Goal: Navigation & Orientation: Find specific page/section

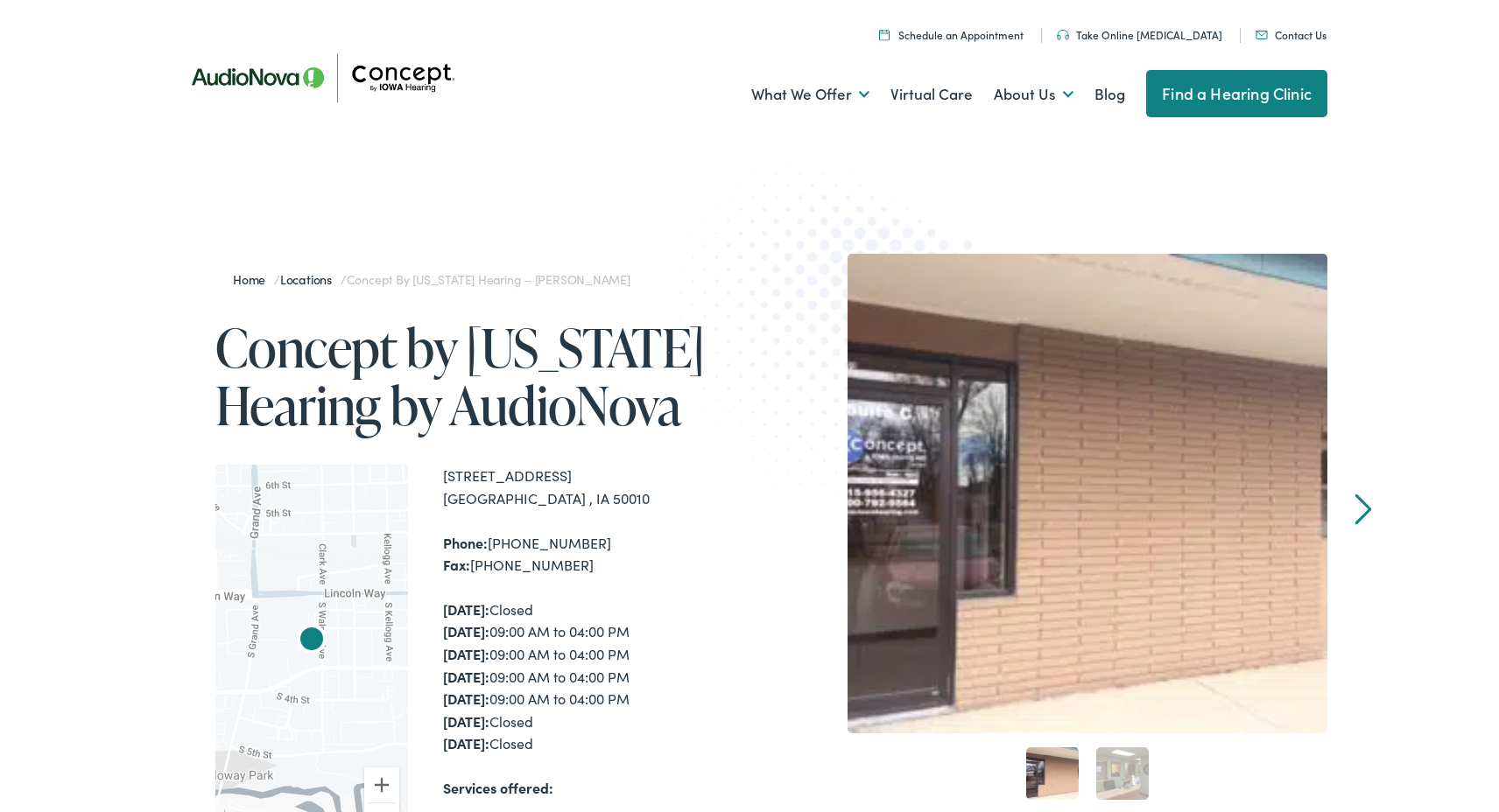
click at [262, 77] on img at bounding box center [329, 78] width 316 height 112
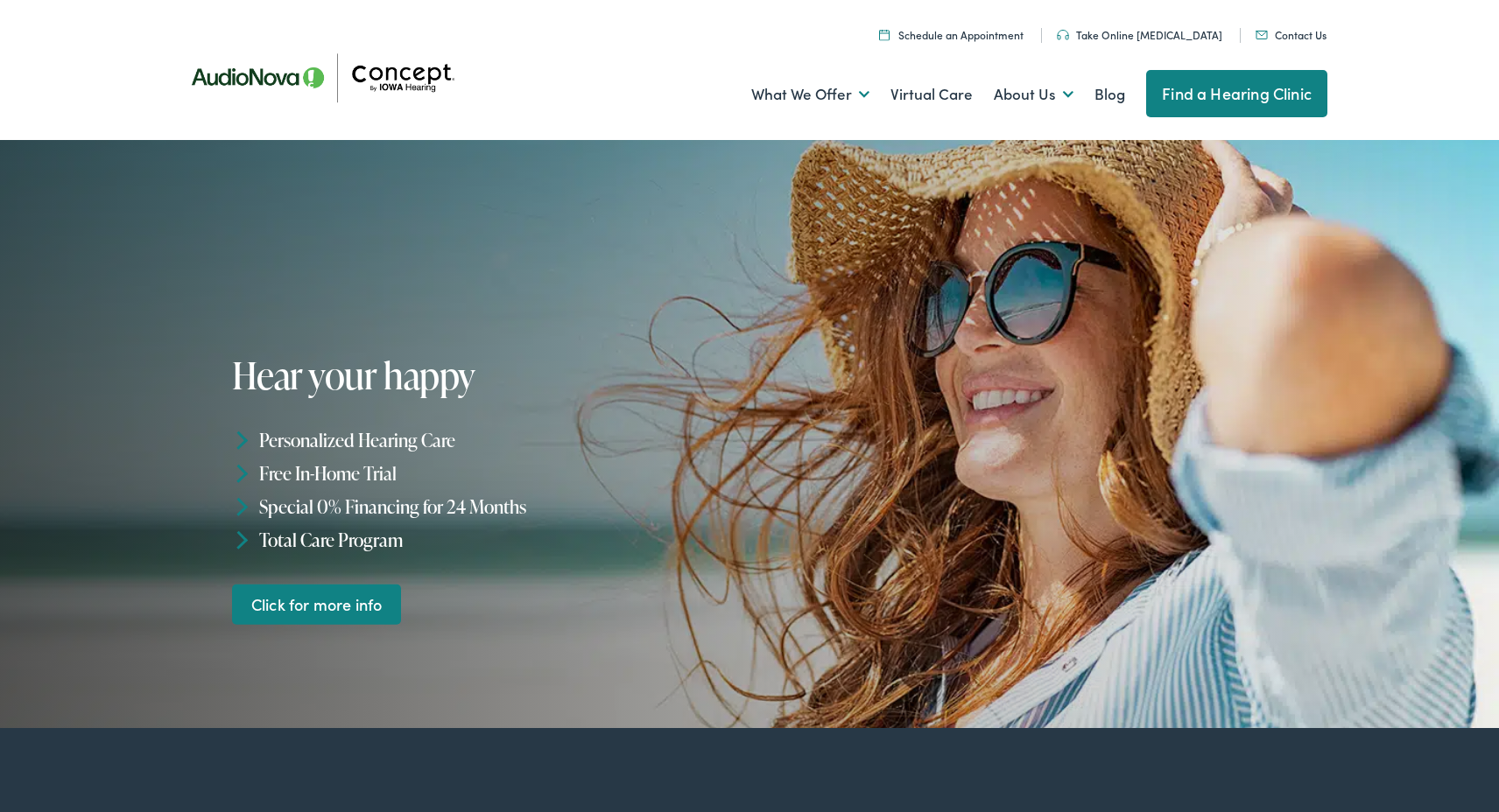
click at [1241, 97] on link "Find a Hearing Clinic" at bounding box center [1236, 93] width 181 height 47
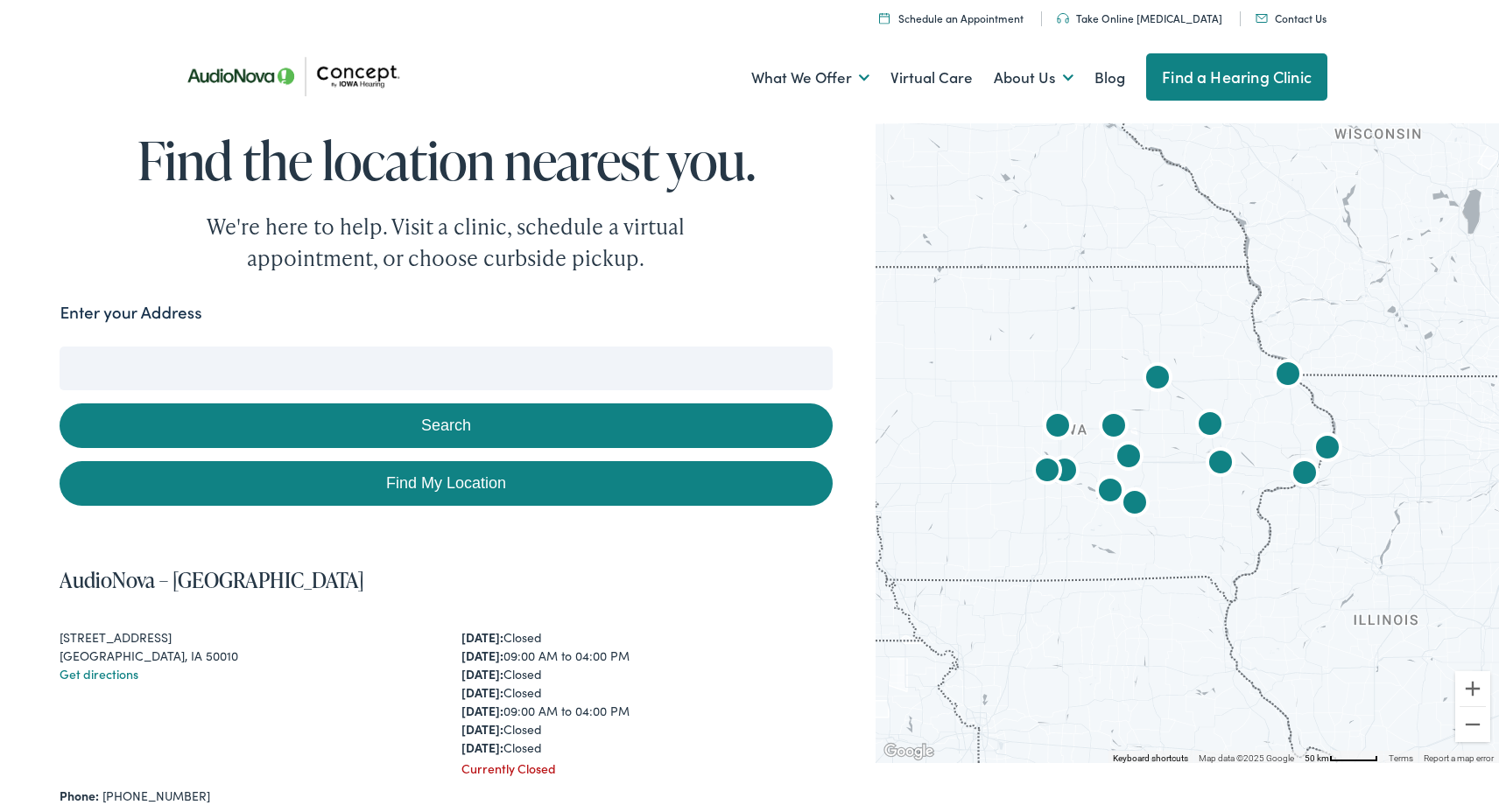
click at [344, 374] on input "Enter your Address" at bounding box center [445, 368] width 773 height 43
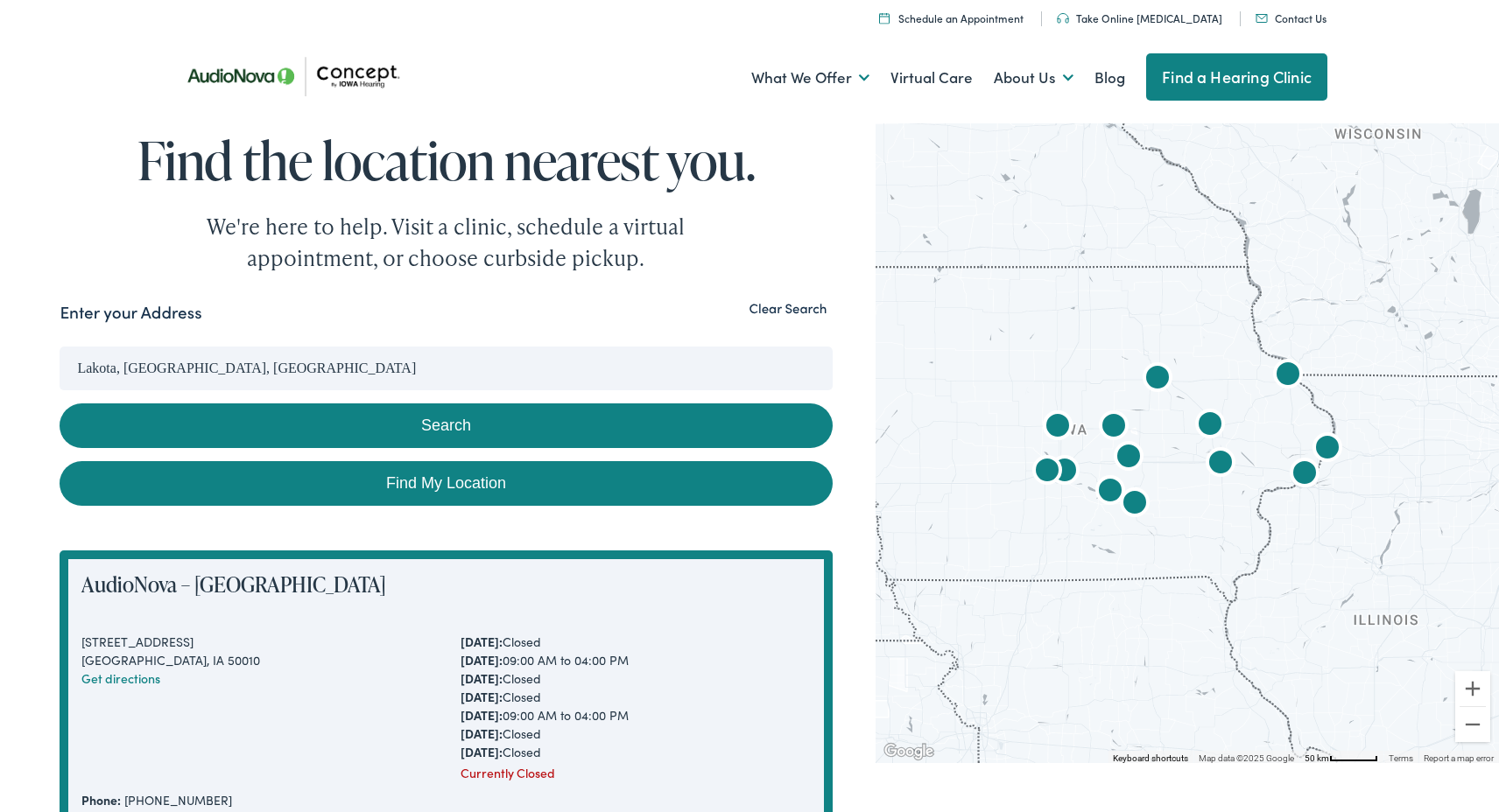
click at [328, 416] on button "Search" at bounding box center [445, 425] width 773 height 44
click at [342, 430] on button "Search" at bounding box center [445, 425] width 773 height 44
click at [180, 367] on input "Lakota, [GEOGRAPHIC_DATA], [GEOGRAPHIC_DATA]" at bounding box center [445, 368] width 773 height 43
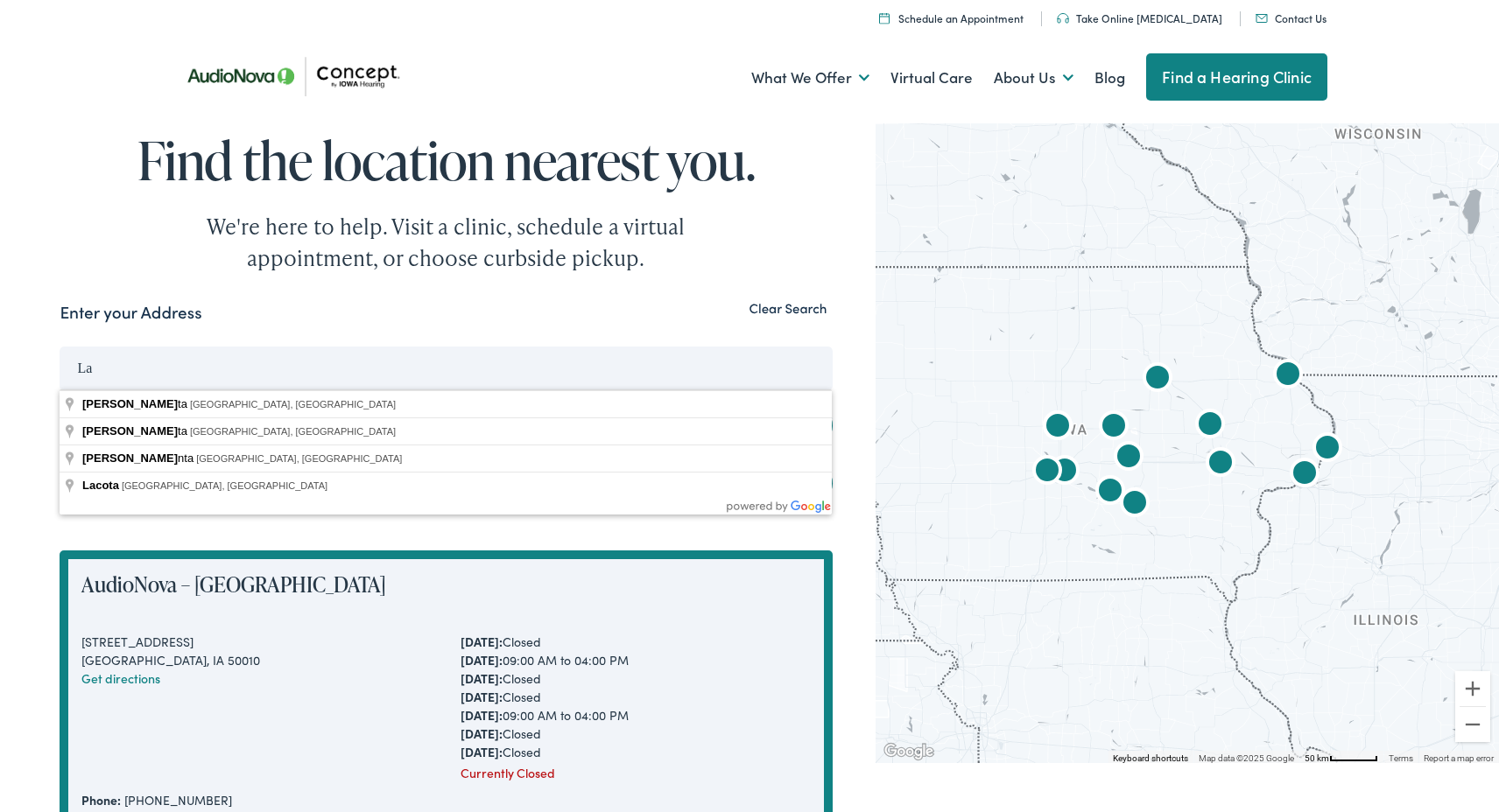
type input "L"
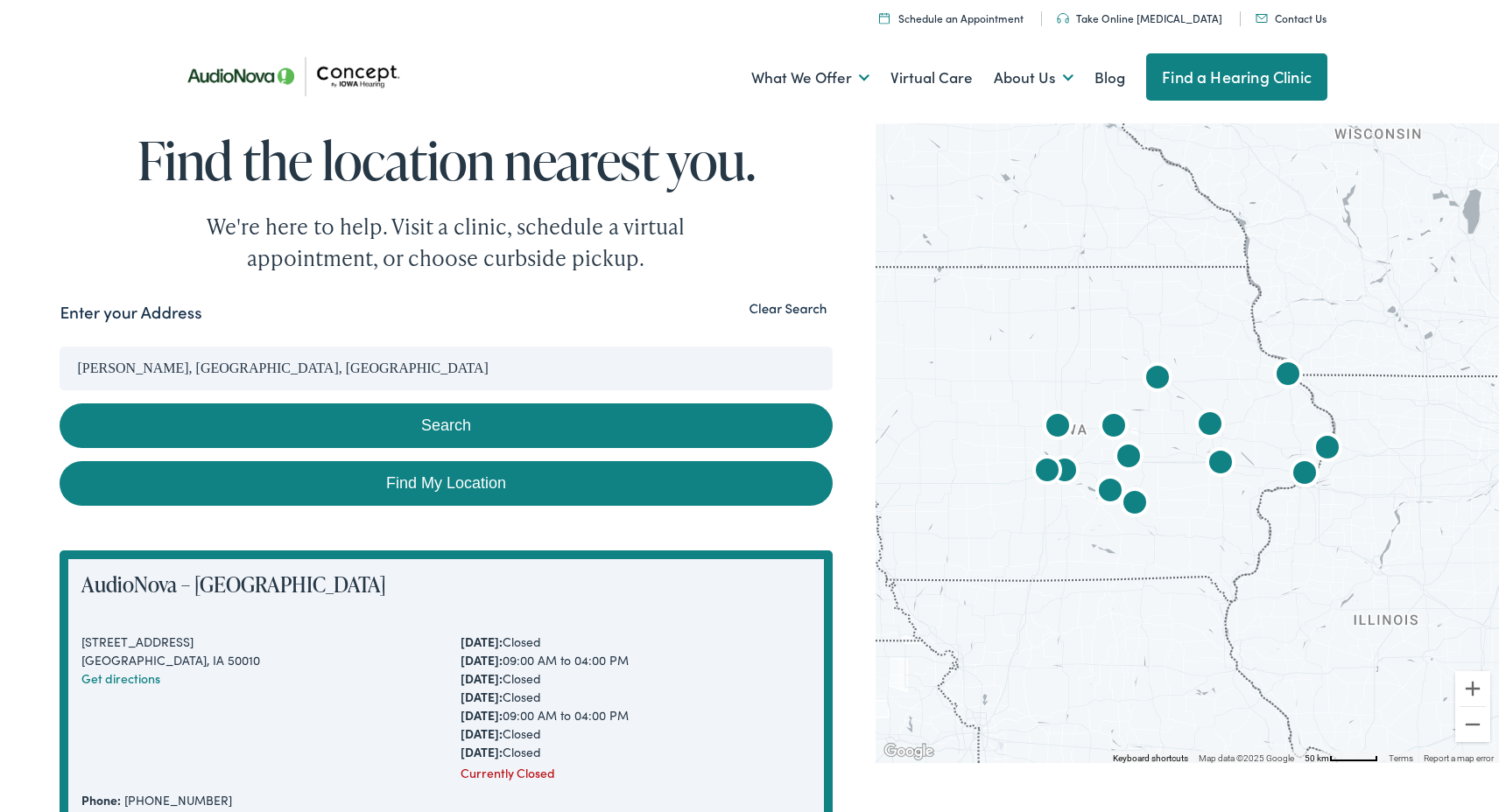
click at [363, 427] on button "Search" at bounding box center [445, 425] width 773 height 44
click at [139, 370] on input "[PERSON_NAME], [GEOGRAPHIC_DATA], [GEOGRAPHIC_DATA]" at bounding box center [445, 368] width 773 height 43
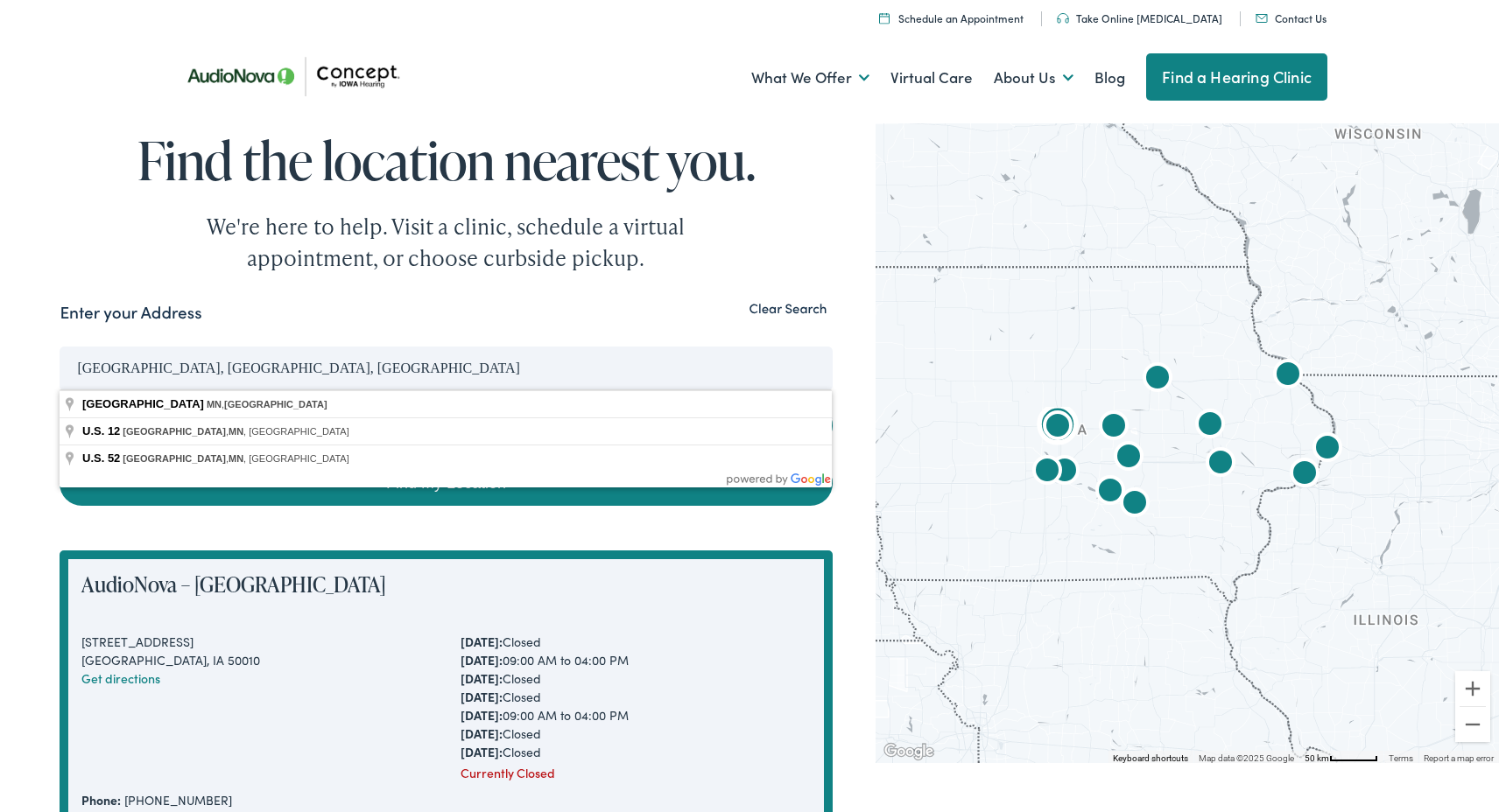
type input "[GEOGRAPHIC_DATA], [GEOGRAPHIC_DATA], [GEOGRAPHIC_DATA]"
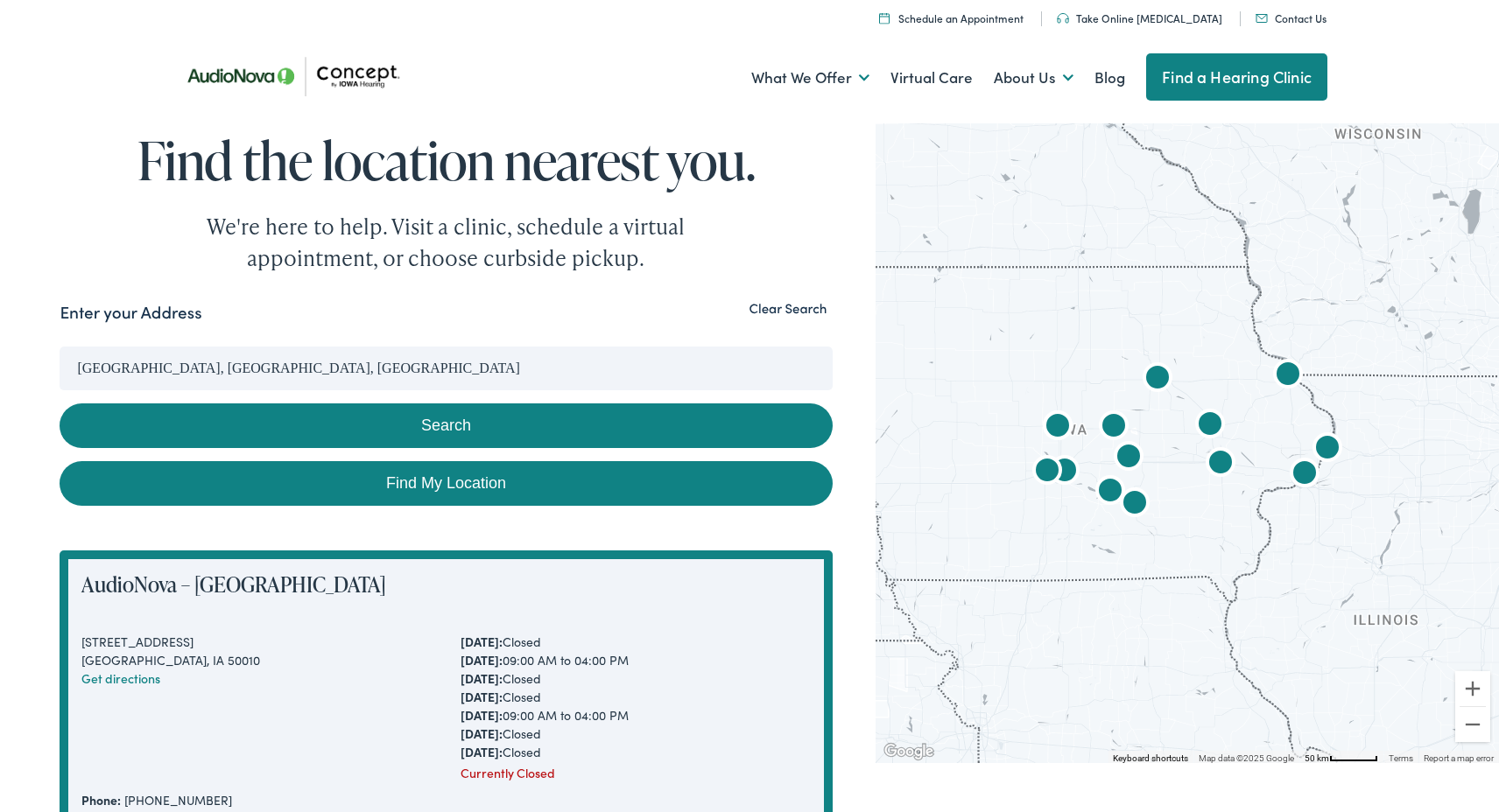
drag, startPoint x: 289, startPoint y: 807, endPoint x: 166, endPoint y: 403, distance: 422.3
click at [205, 427] on button "Search" at bounding box center [445, 425] width 773 height 44
click at [782, 308] on button "Clear Search" at bounding box center [788, 308] width 89 height 16
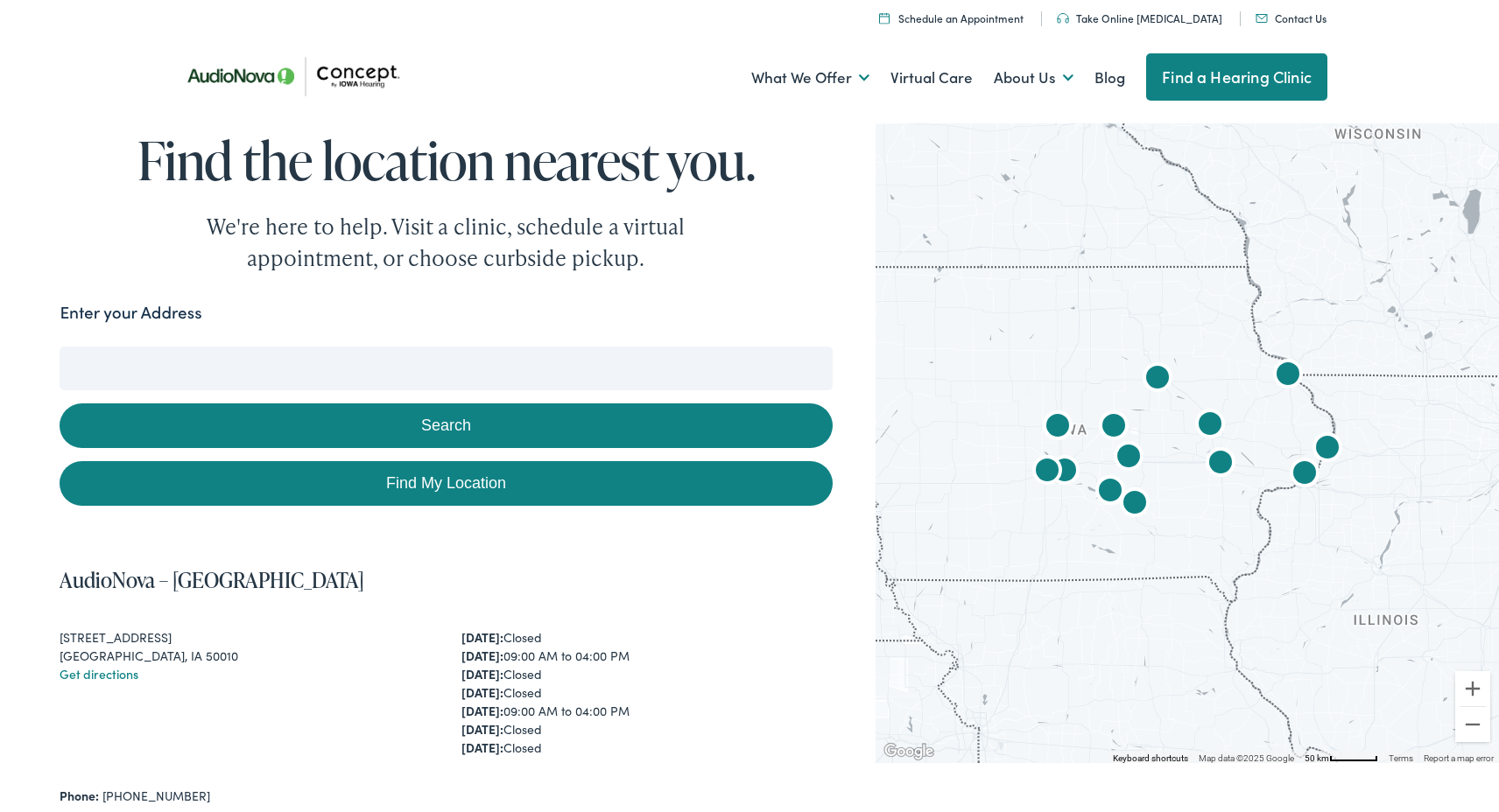
click at [339, 370] on input "Enter your Address" at bounding box center [445, 368] width 773 height 43
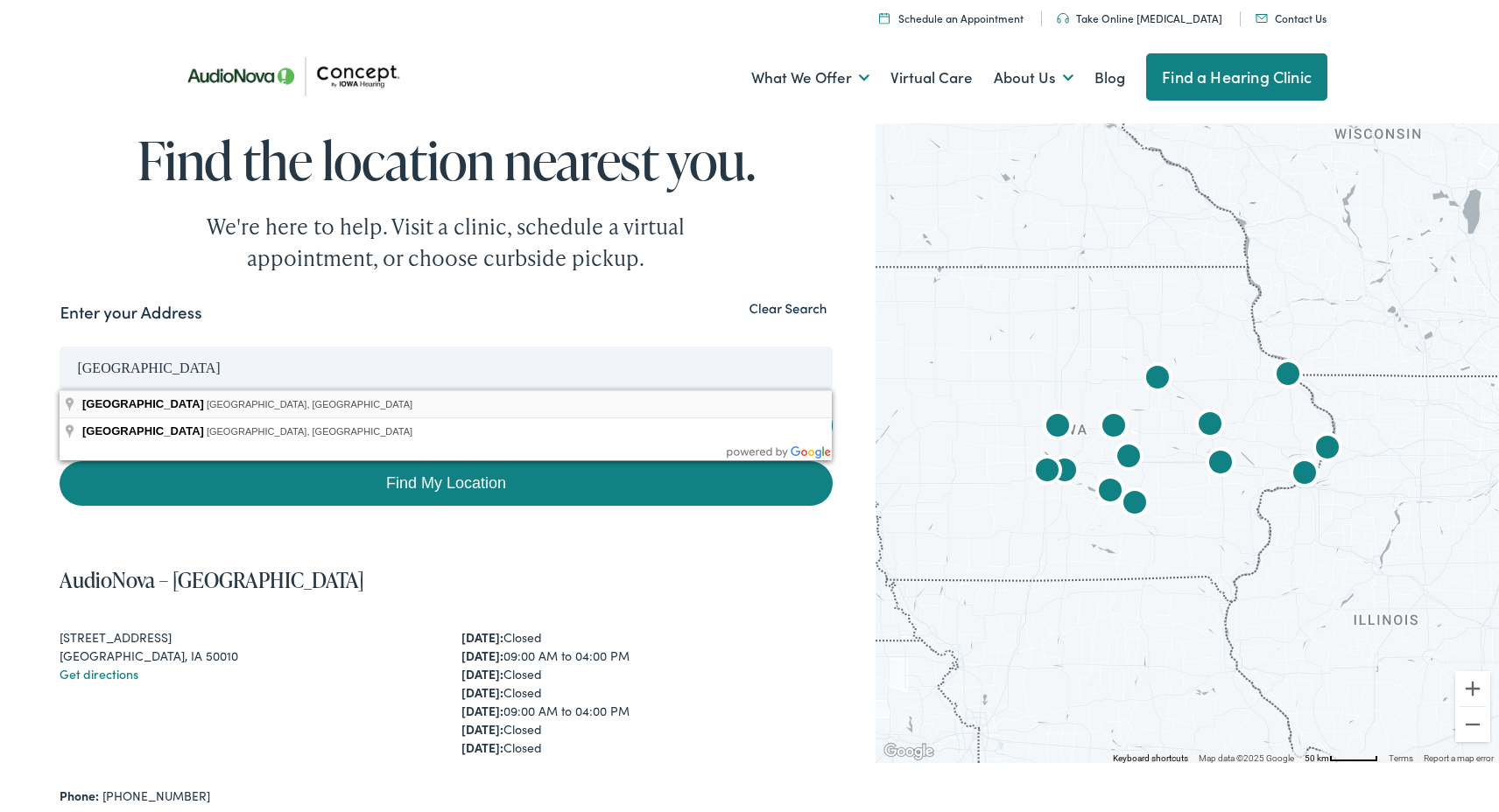
type input "[GEOGRAPHIC_DATA], [GEOGRAPHIC_DATA], [GEOGRAPHIC_DATA]"
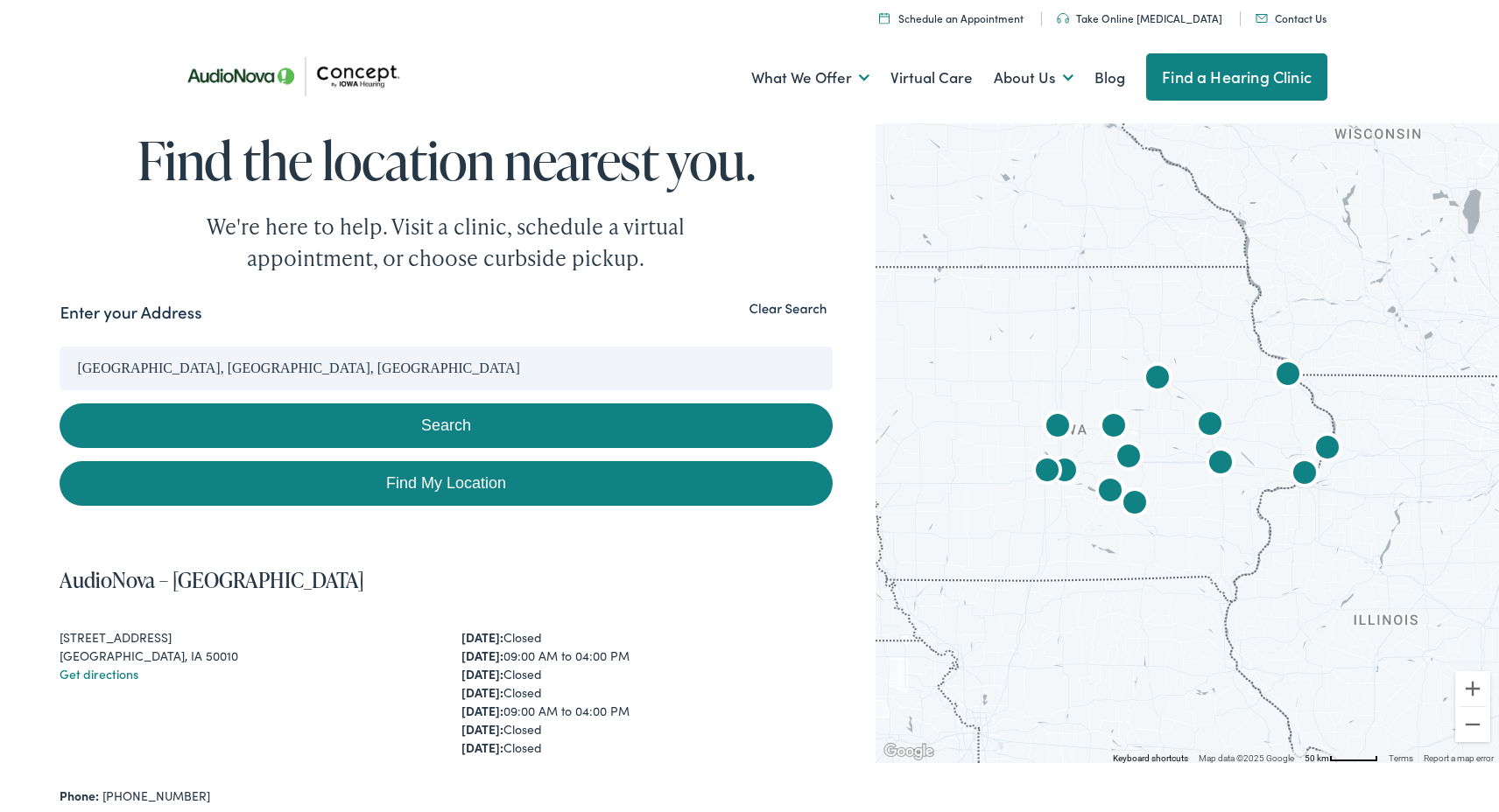
click at [458, 425] on button "Search" at bounding box center [445, 425] width 773 height 44
